Goal: Register for event/course

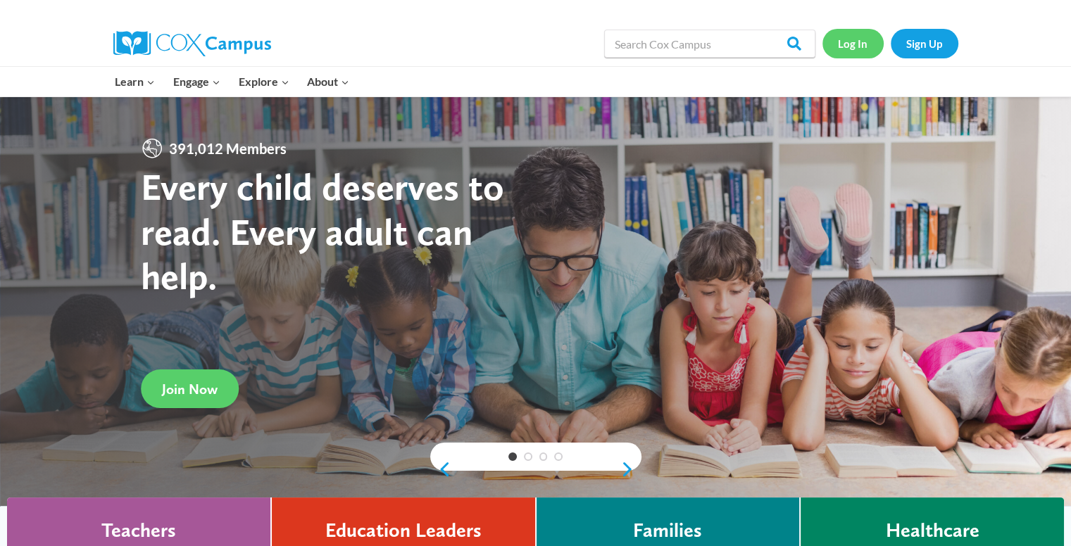
click at [850, 42] on link "Log In" at bounding box center [852, 43] width 61 height 29
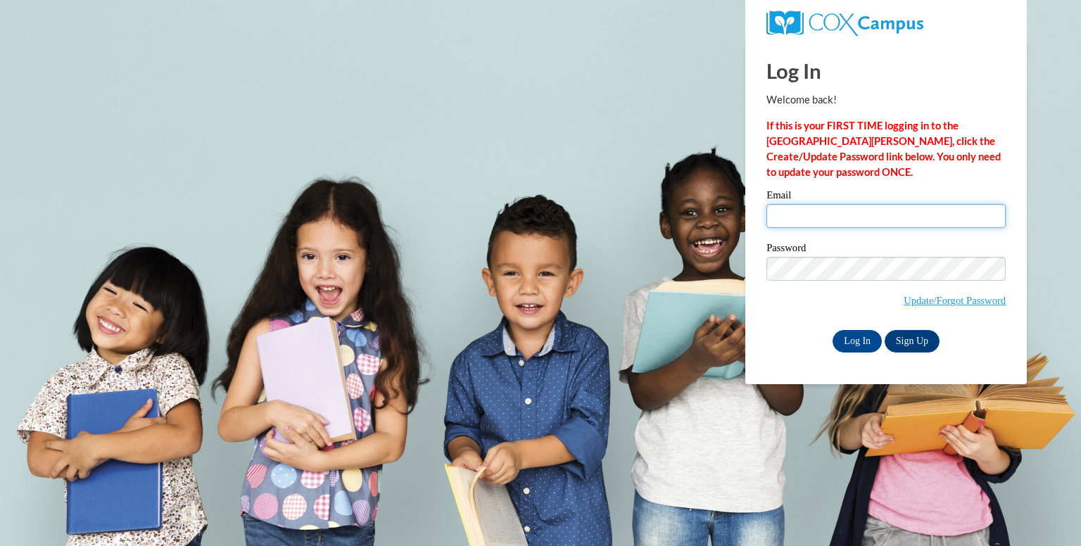
click at [869, 215] on input "Email" at bounding box center [886, 216] width 239 height 24
type input "nielsenk@fortschools.org"
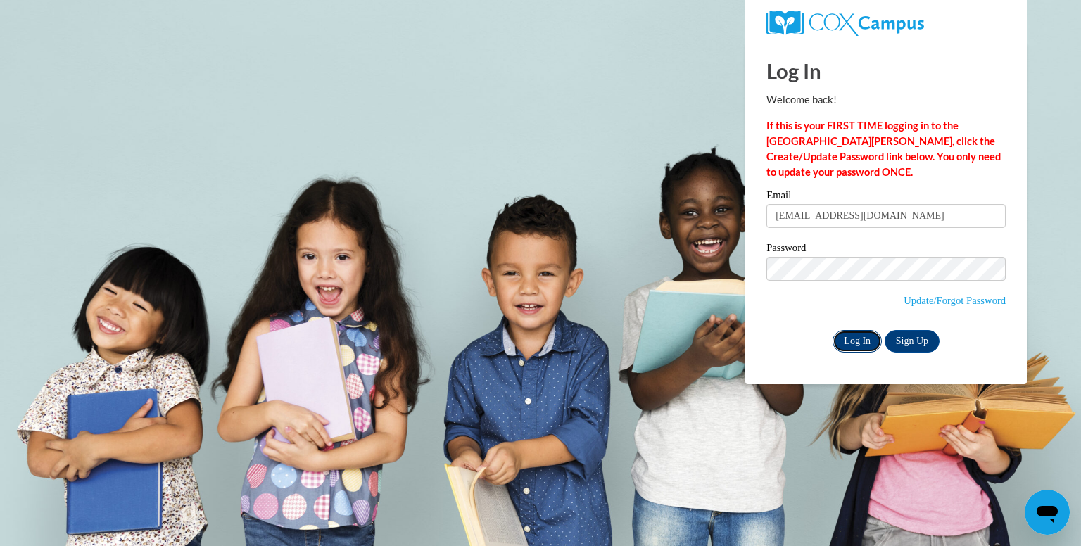
click at [848, 345] on input "Log In" at bounding box center [857, 341] width 49 height 23
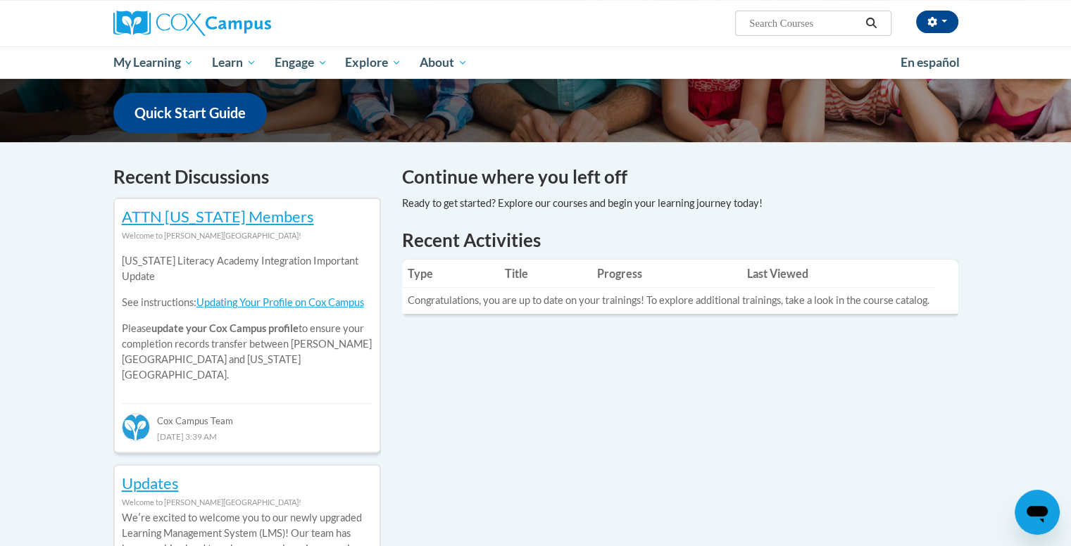
scroll to position [211, 0]
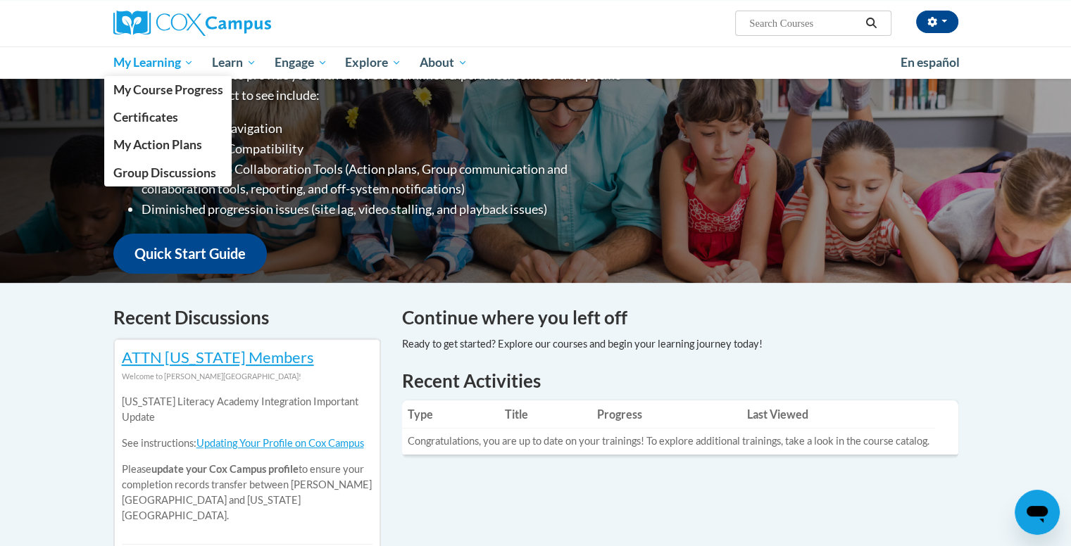
click at [156, 63] on span "My Learning" at bounding box center [153, 62] width 81 height 17
click at [156, 91] on span "My Course Progress" at bounding box center [168, 89] width 110 height 15
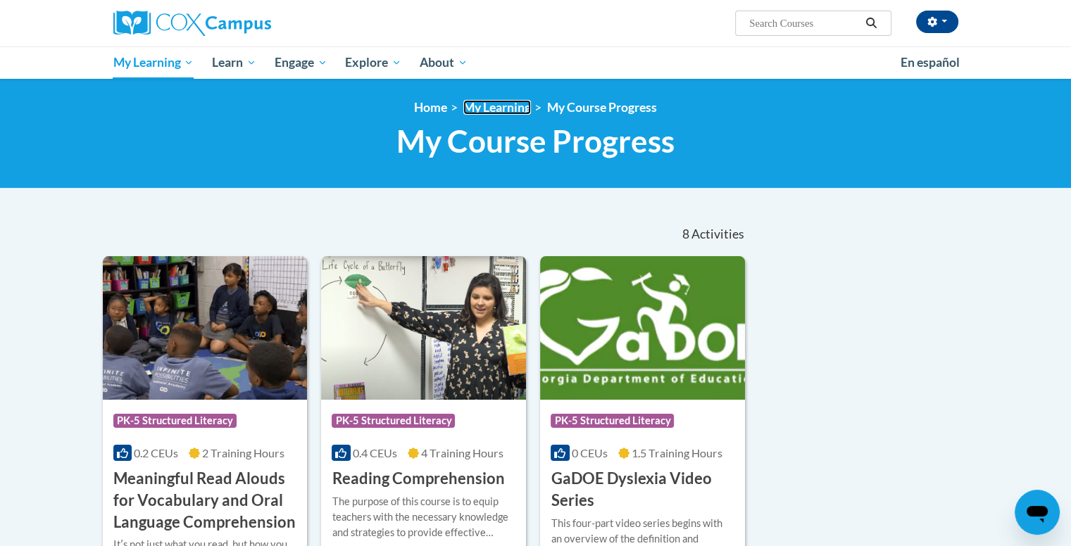
click at [498, 106] on link "My Learning" at bounding box center [497, 107] width 68 height 15
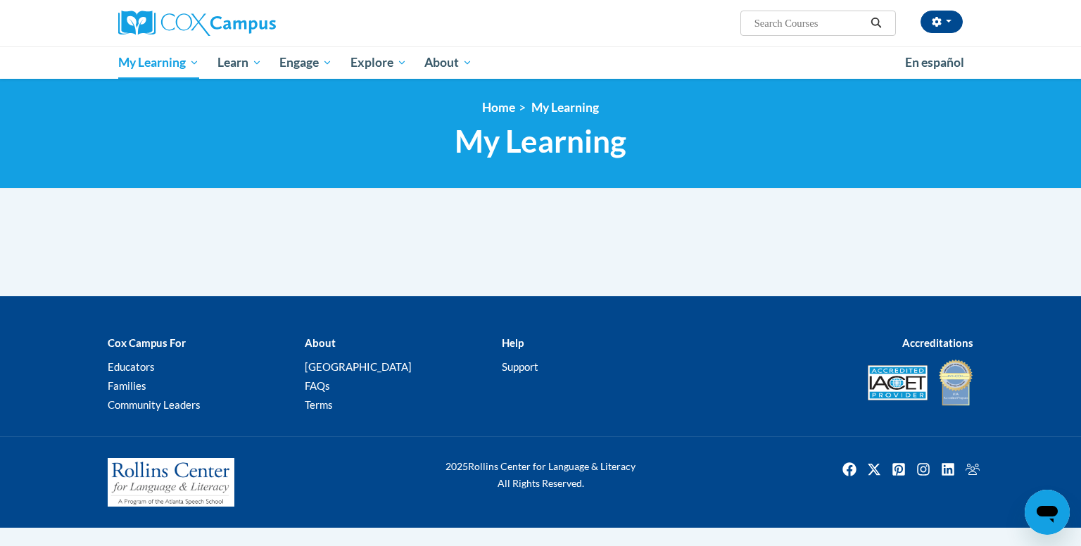
click at [783, 24] on input "Search..." at bounding box center [809, 23] width 113 height 17
type input "response to intervention"
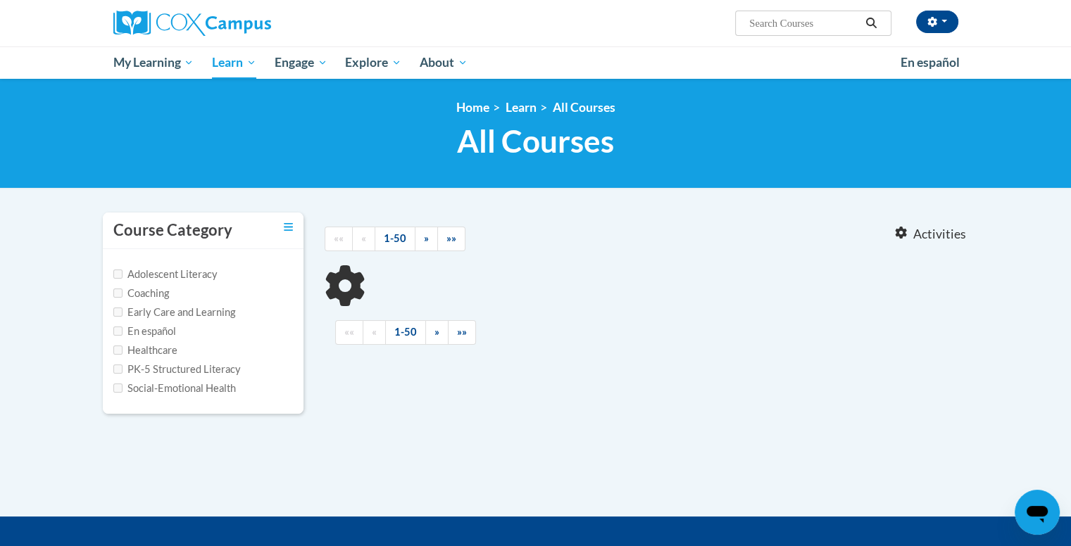
type input "response to intervention"
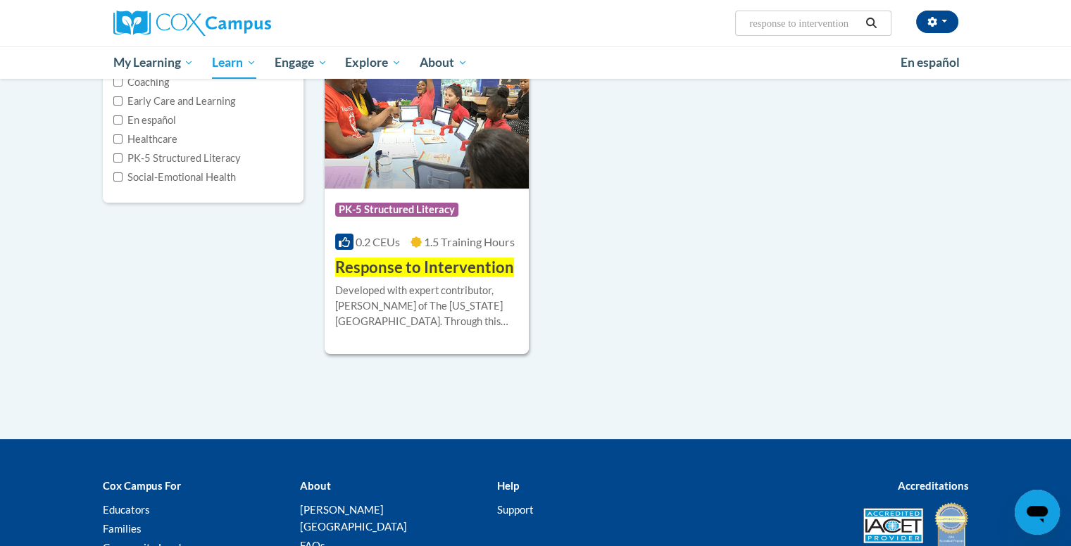
scroll to position [141, 0]
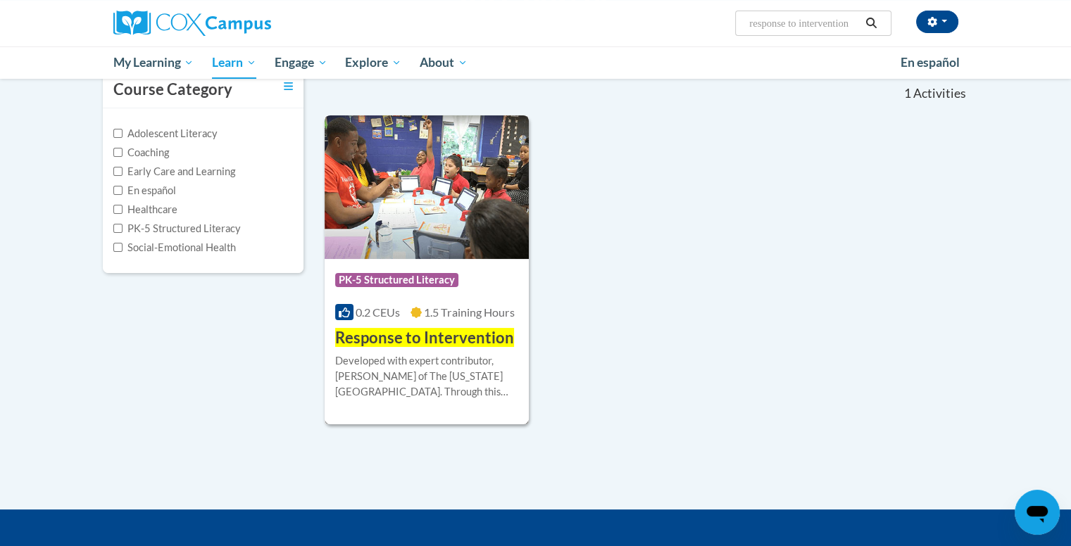
click at [470, 220] on img at bounding box center [426, 187] width 205 height 144
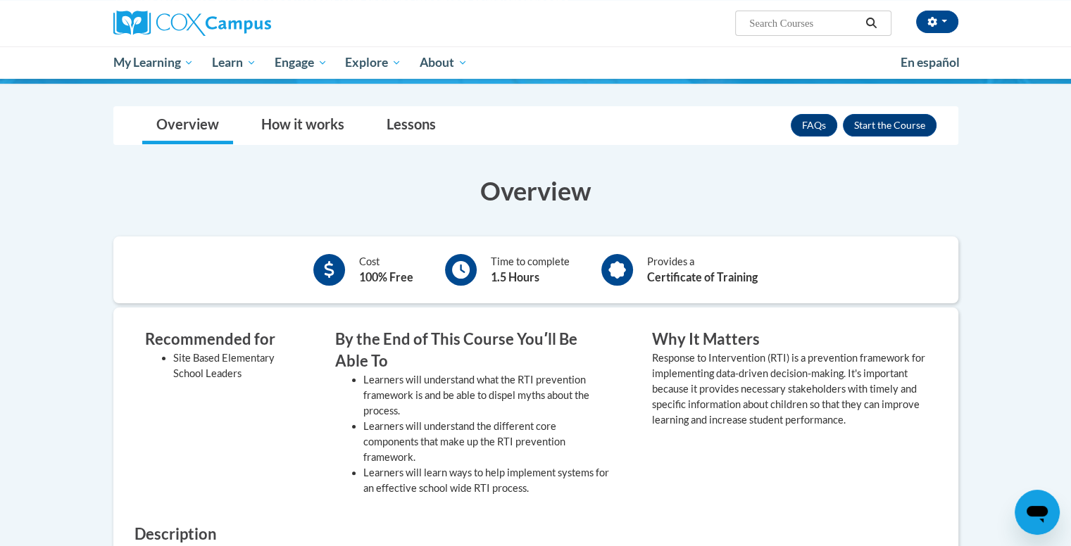
scroll to position [141, 0]
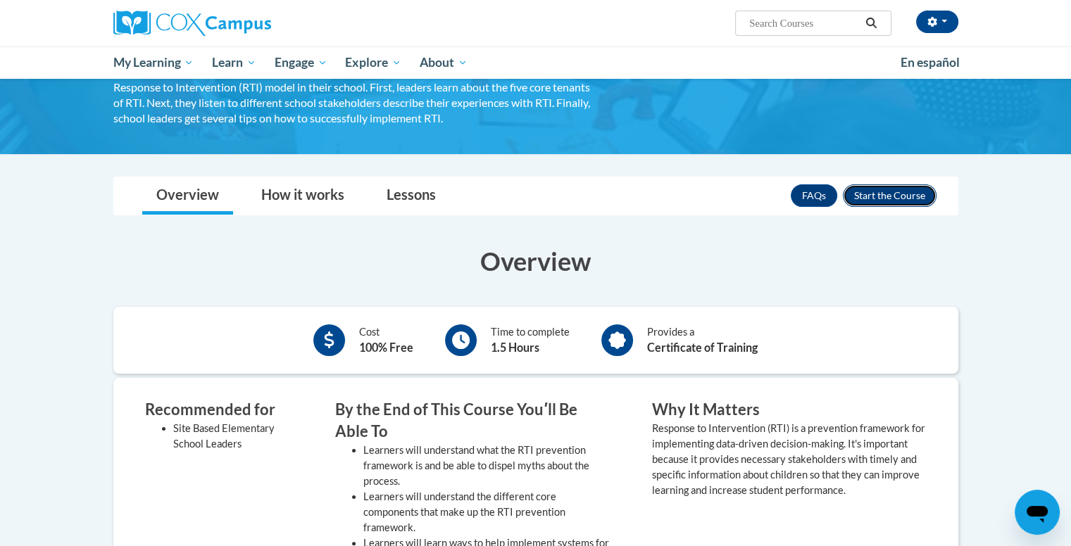
click at [876, 201] on button "Enroll" at bounding box center [890, 195] width 94 height 23
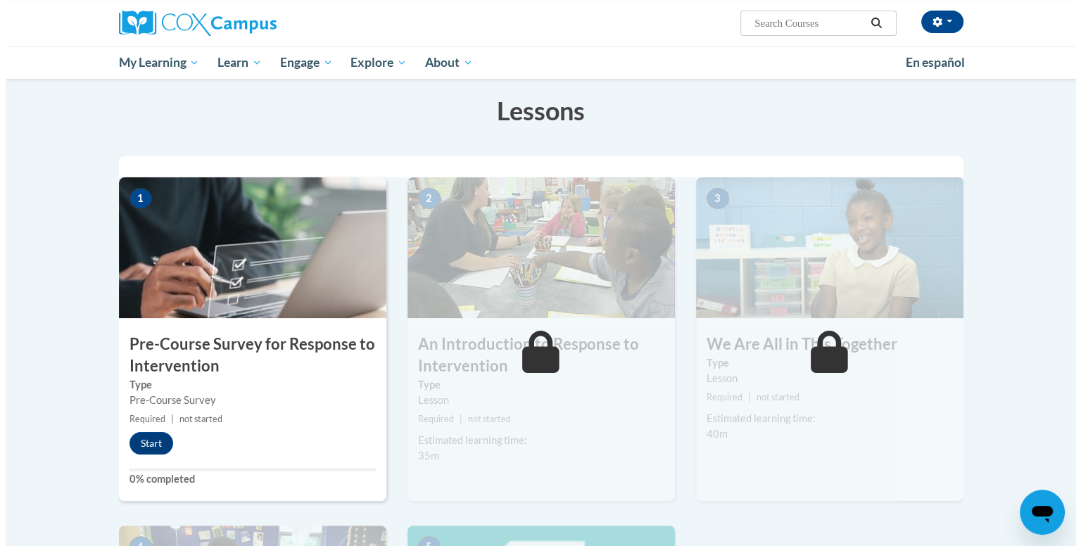
scroll to position [282, 0]
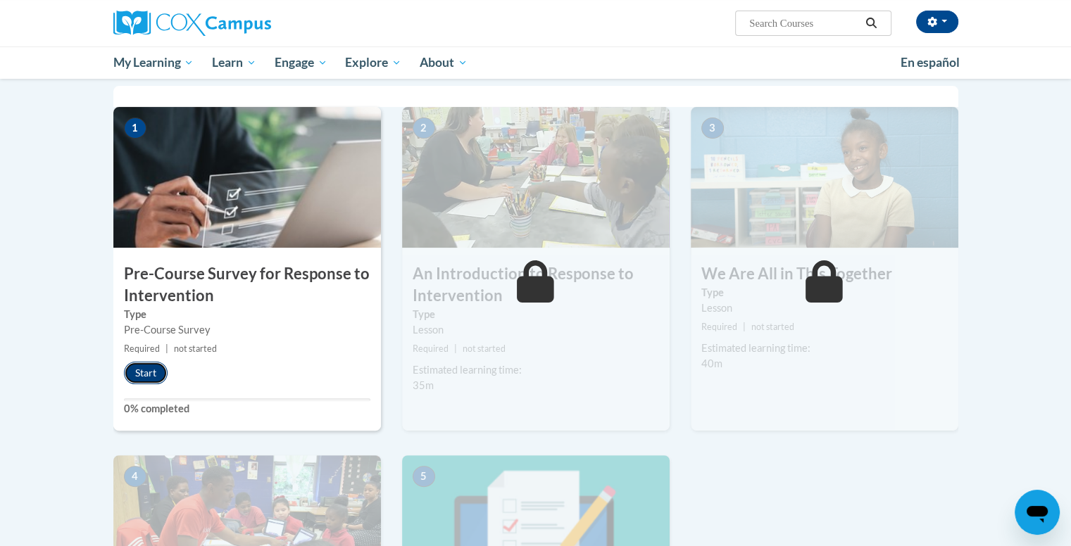
click at [132, 371] on button "Start" at bounding box center [146, 373] width 44 height 23
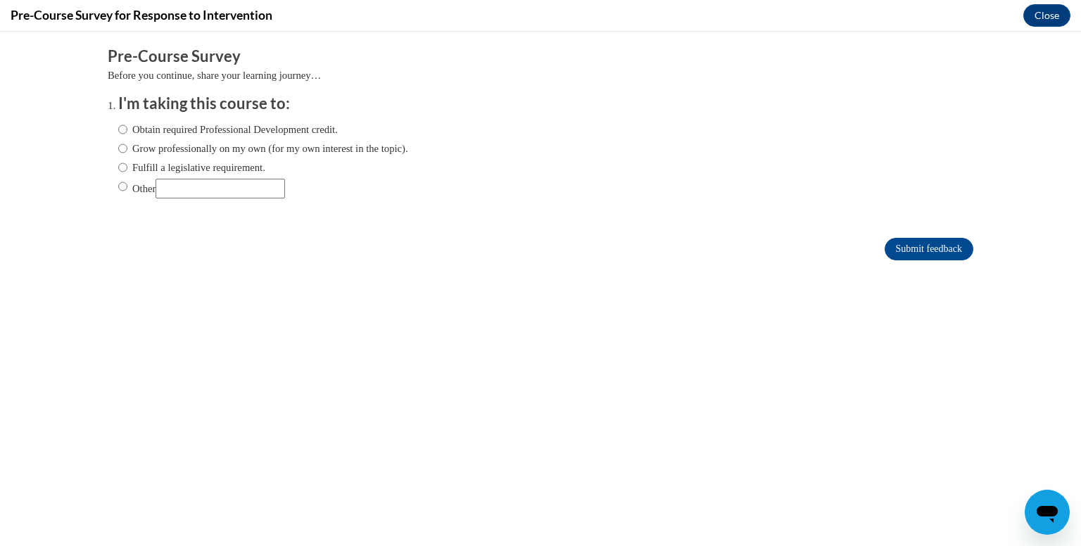
scroll to position [0, 0]
click at [118, 168] on input "Fulfill a legislative requirement." at bounding box center [122, 167] width 9 height 15
radio input "true"
click at [888, 253] on input "Submit feedback" at bounding box center [929, 249] width 89 height 23
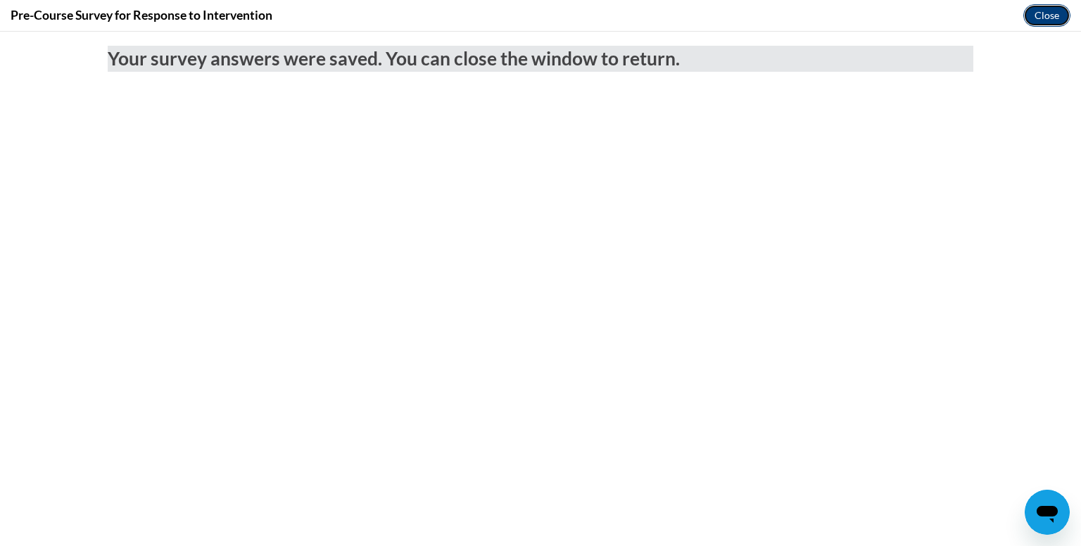
click at [1041, 15] on button "Close" at bounding box center [1046, 15] width 47 height 23
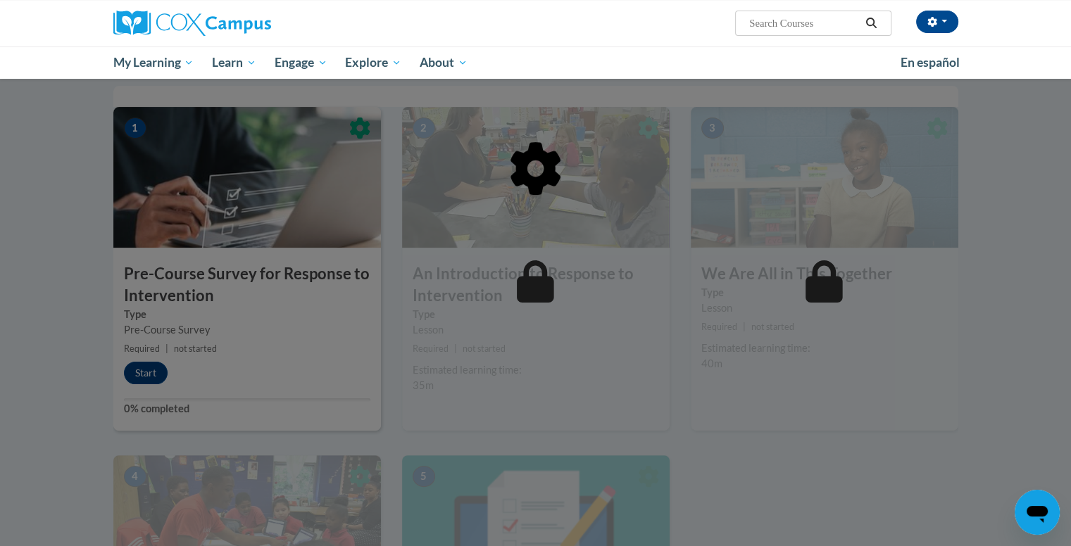
click at [146, 374] on div at bounding box center [535, 240] width 845 height 267
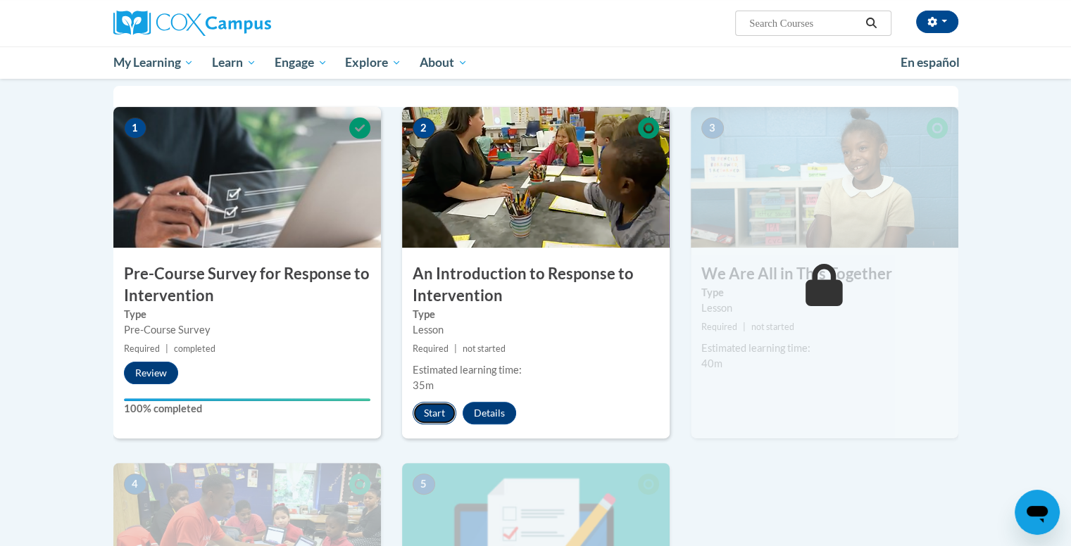
click at [419, 415] on button "Start" at bounding box center [434, 413] width 44 height 23
